Goal: Transaction & Acquisition: Subscribe to service/newsletter

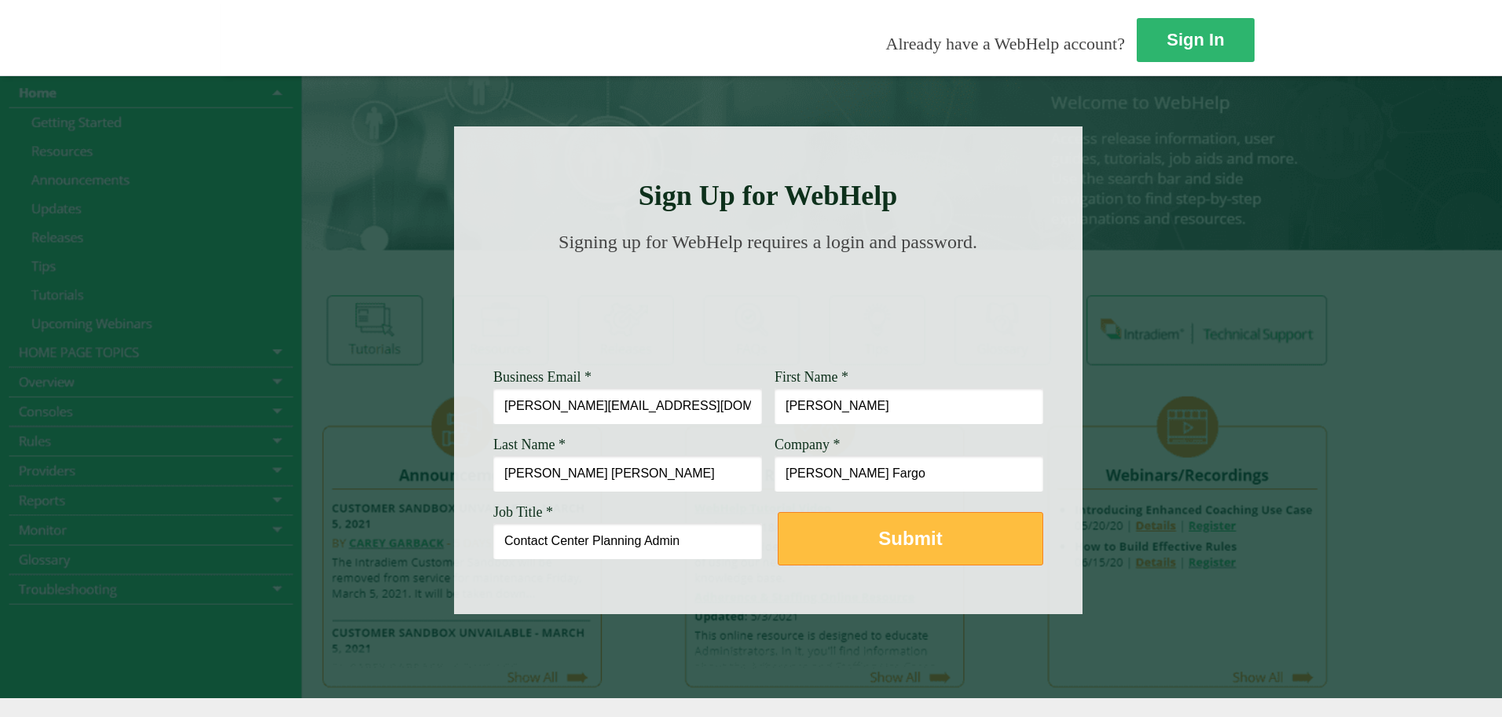
click at [778, 525] on button "Submit" at bounding box center [910, 538] width 265 height 53
click at [778, 551] on button "Submit" at bounding box center [910, 538] width 265 height 53
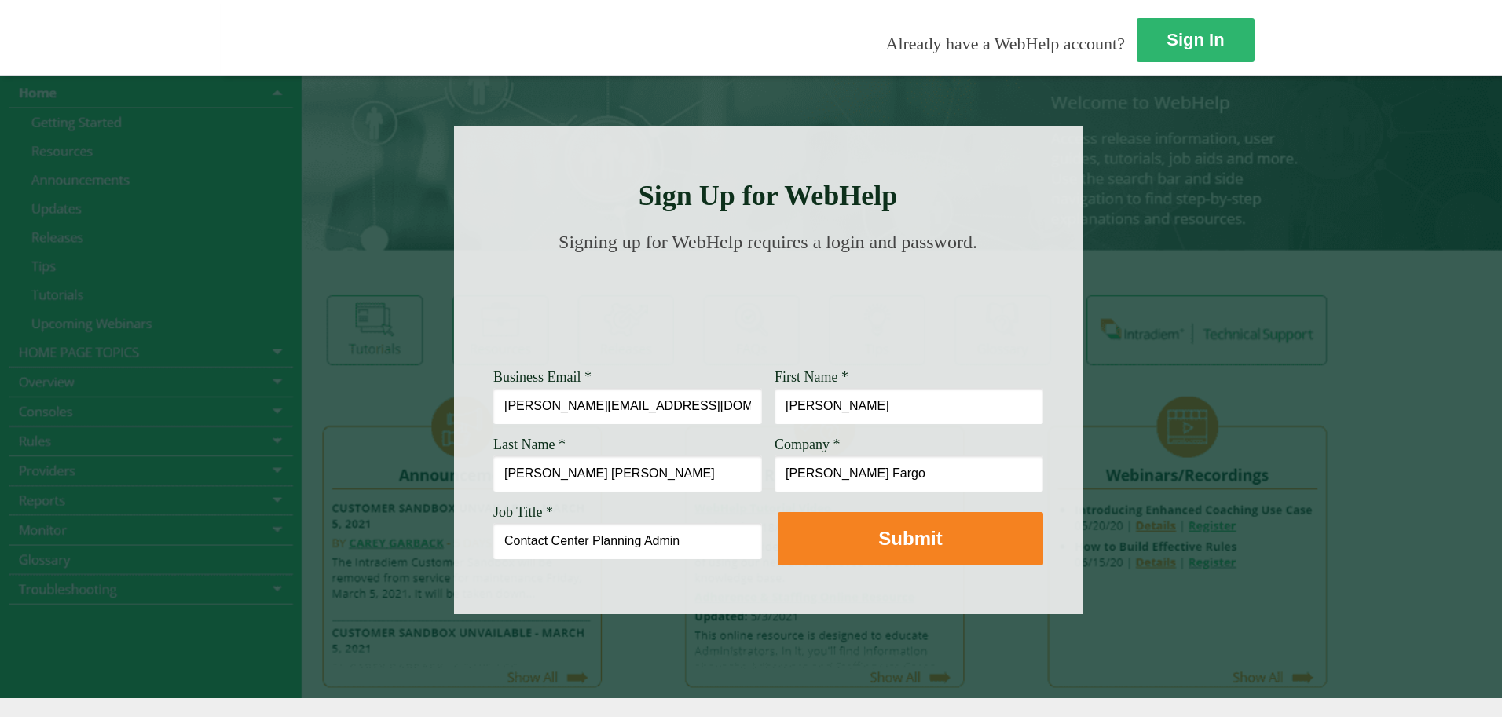
click at [632, 331] on img at bounding box center [768, 308] width 531 height 79
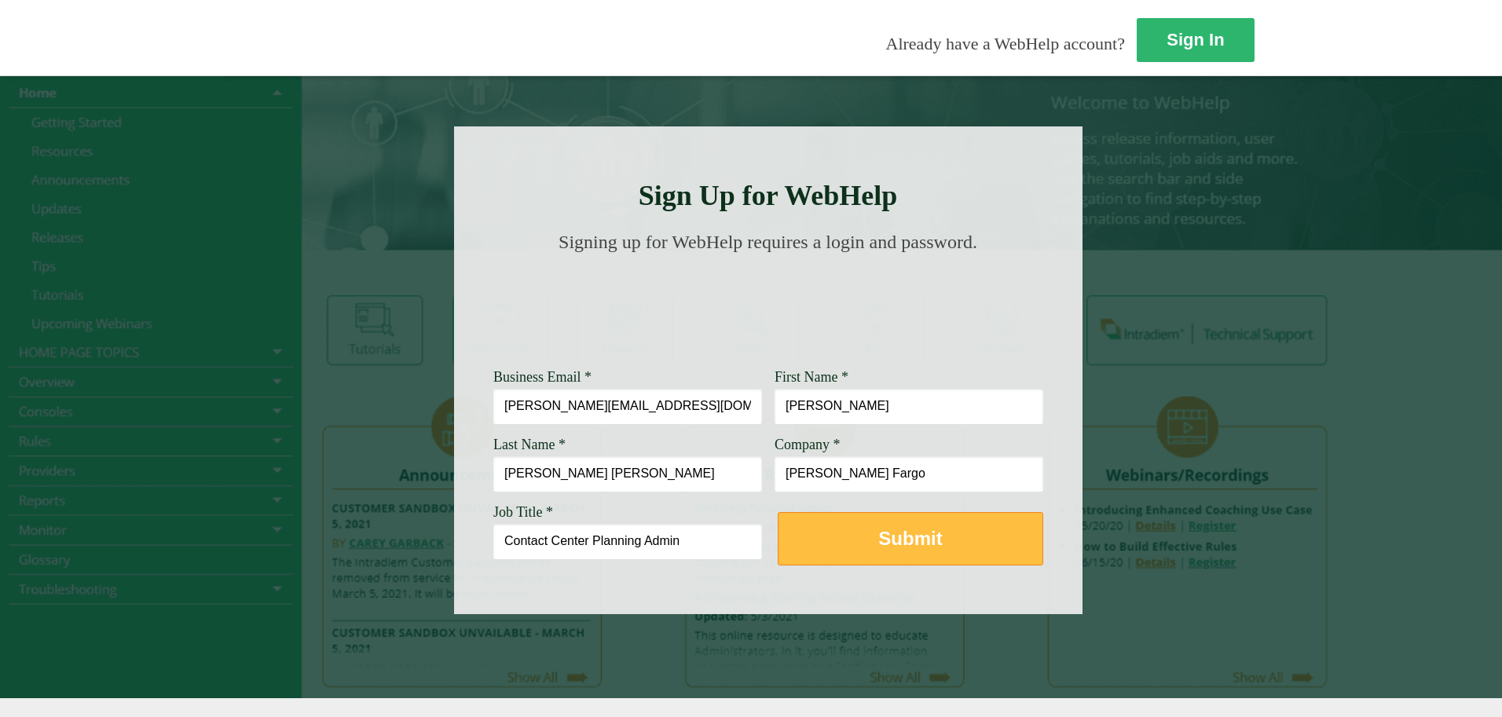
click at [800, 534] on button "Submit" at bounding box center [910, 538] width 265 height 53
drag, startPoint x: 655, startPoint y: 537, endPoint x: 674, endPoint y: 535, distance: 19.0
click at [778, 537] on button "Submit" at bounding box center [910, 538] width 265 height 53
